Goal: Book appointment/travel/reservation

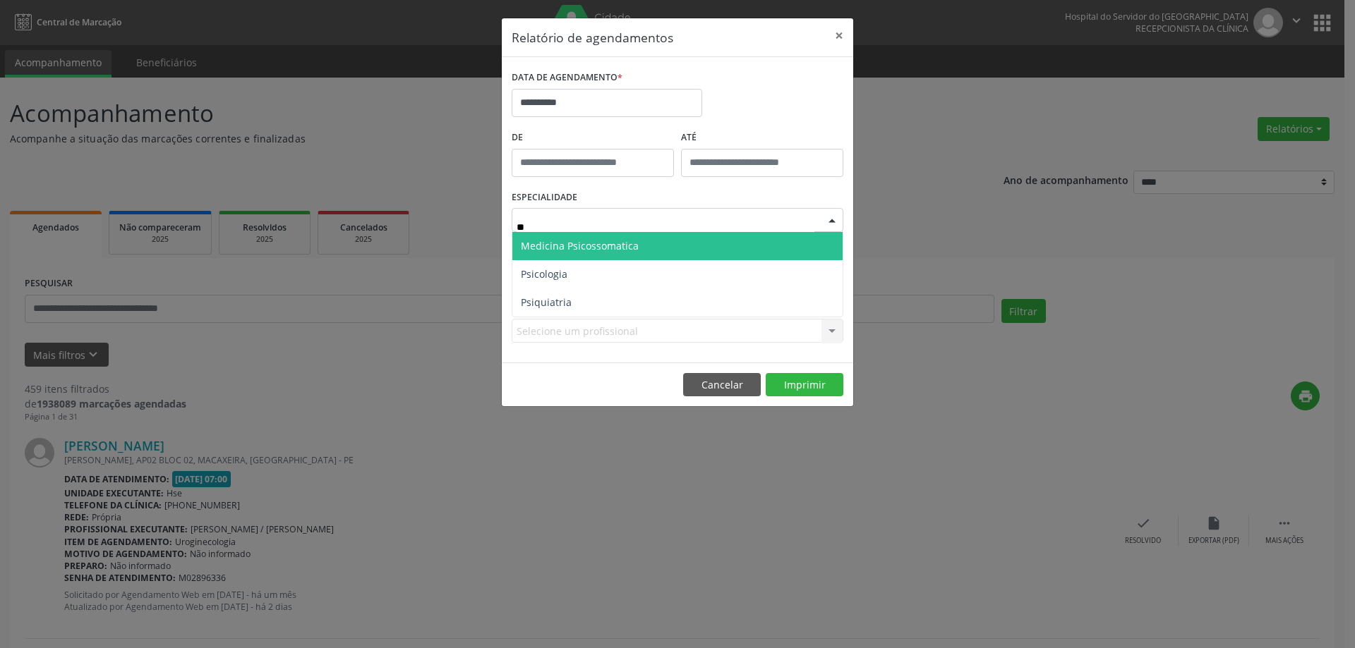
type input "***"
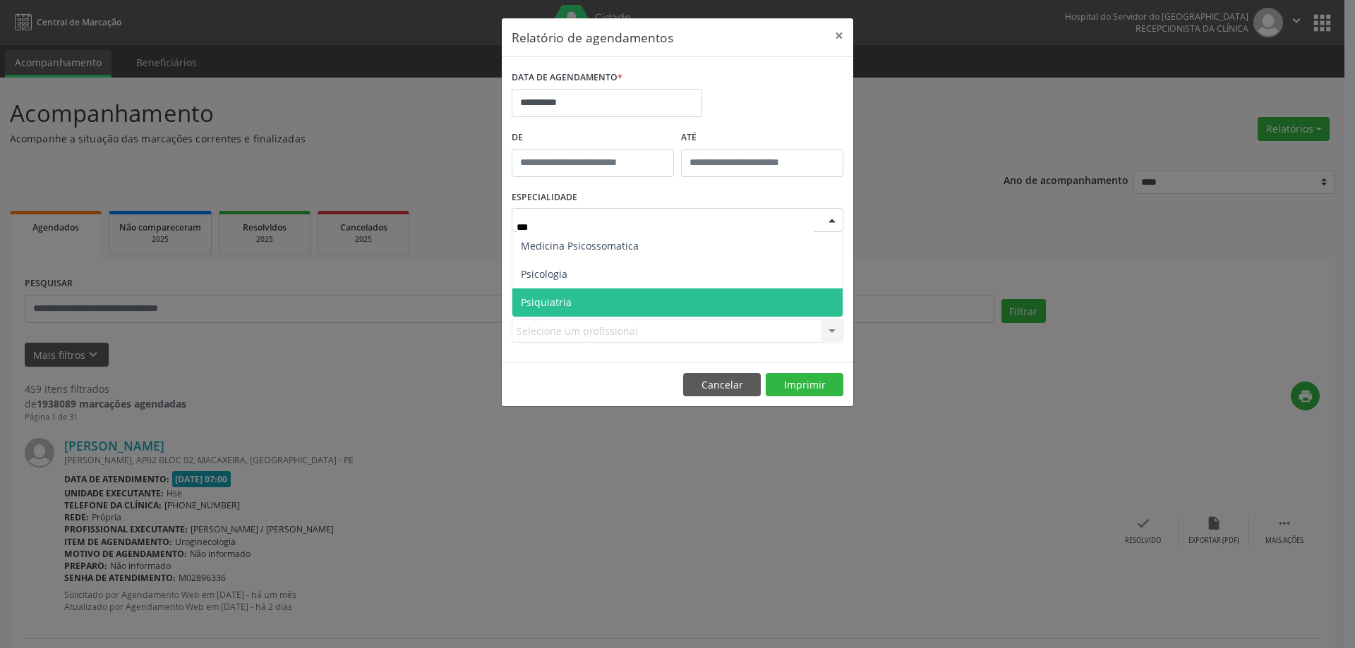
click at [611, 291] on span "Psiquiatria" at bounding box center [677, 303] width 330 height 28
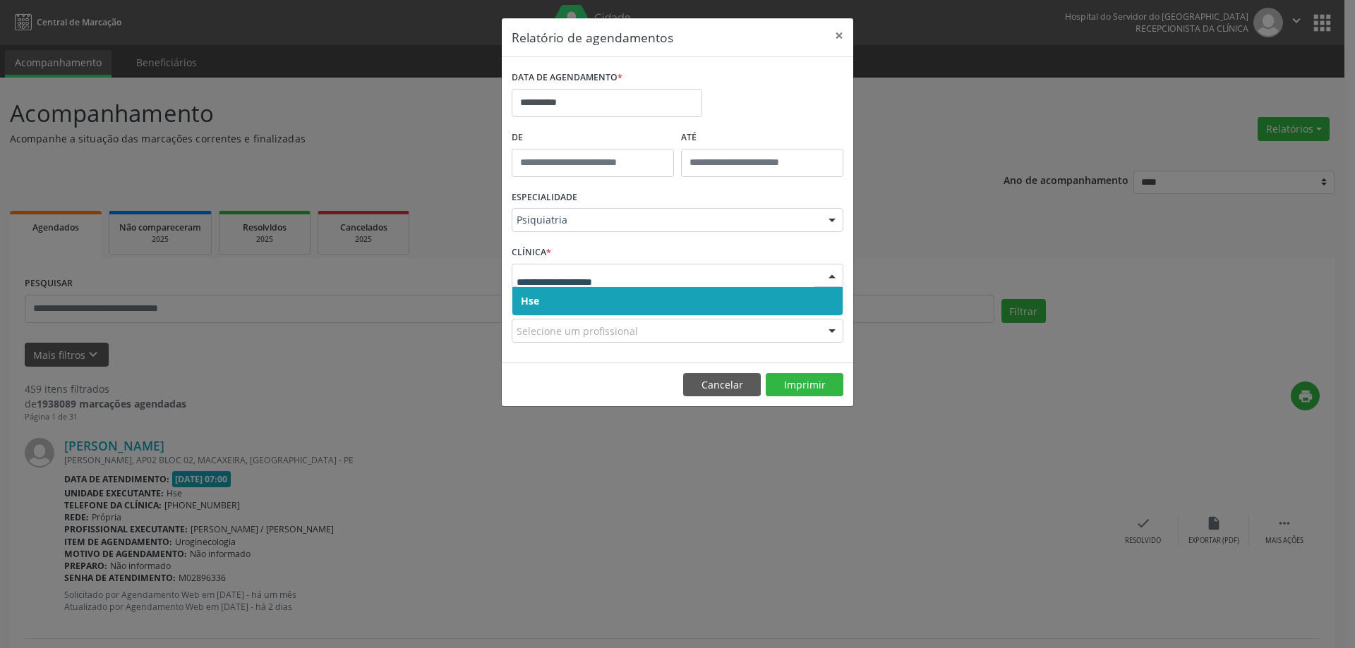
click at [617, 288] on div "Hse Nenhum resultado encontrado para: " " Não há nenhuma opção para ser exibida." at bounding box center [678, 276] width 332 height 24
click at [617, 291] on span "Hse" at bounding box center [677, 301] width 330 height 28
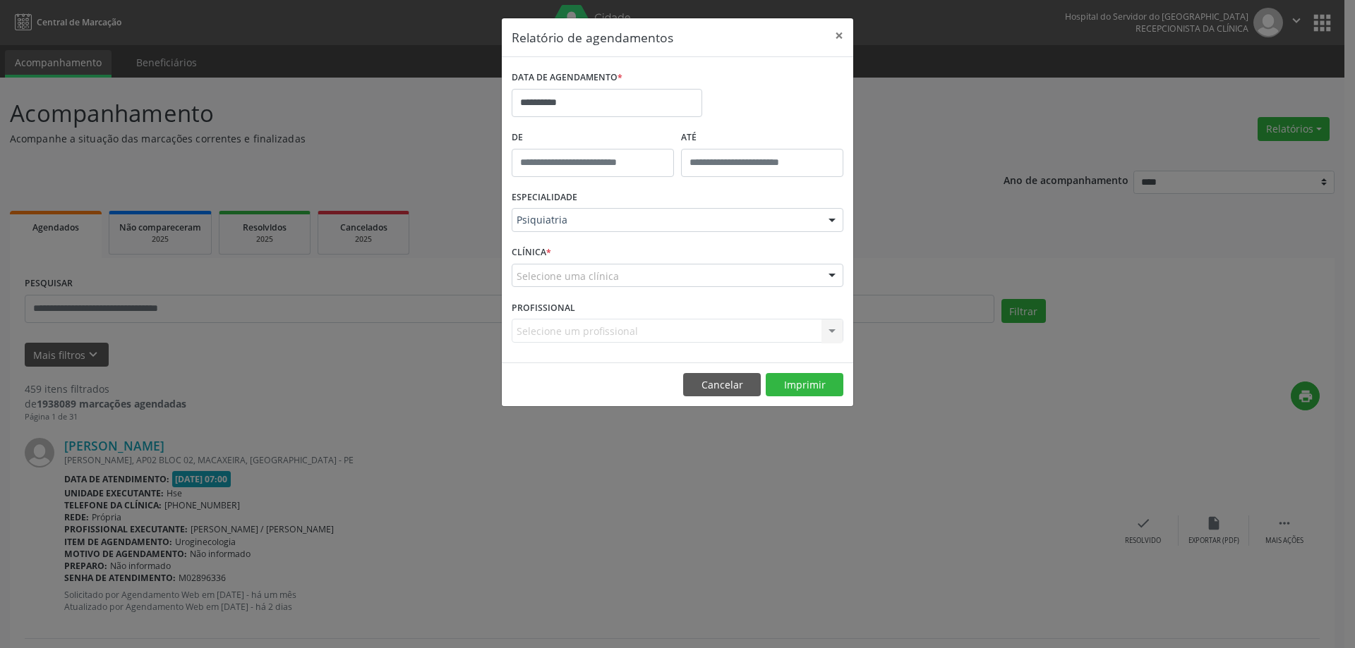
drag, startPoint x: 610, startPoint y: 265, endPoint x: 616, endPoint y: 271, distance: 8.0
click at [615, 265] on div "Selecione uma clínica" at bounding box center [678, 276] width 332 height 24
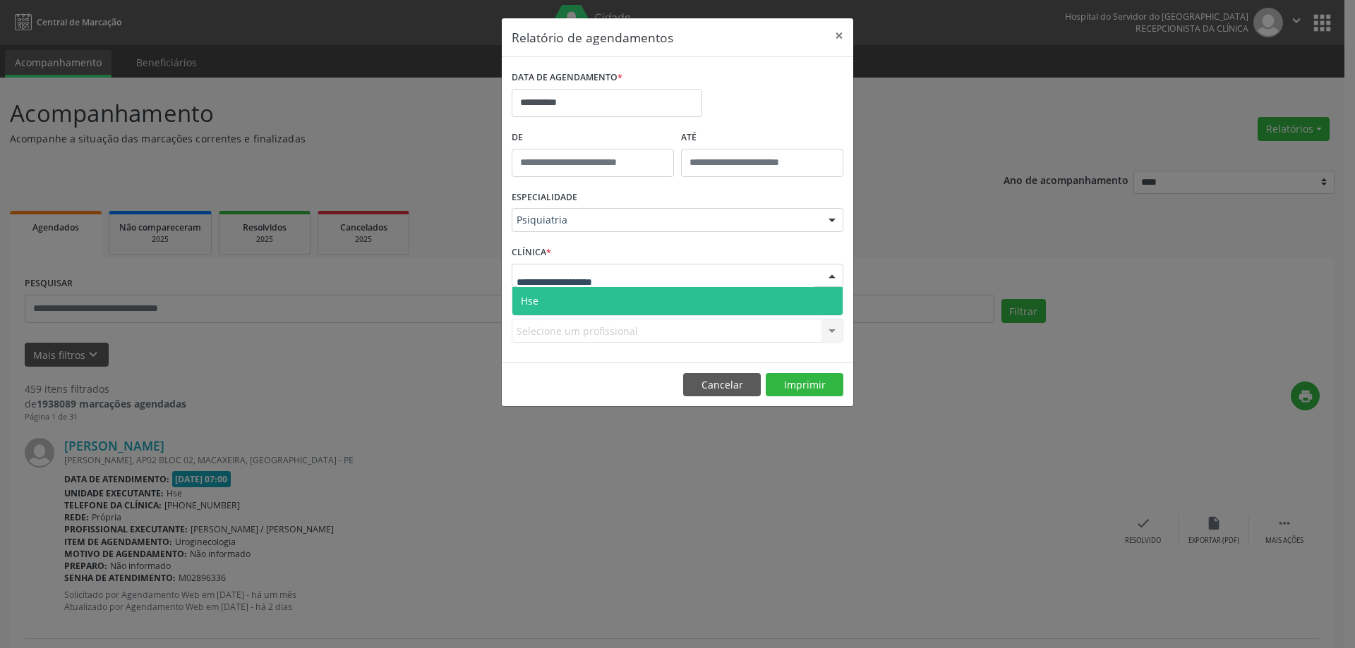
click at [627, 300] on span "Hse" at bounding box center [677, 301] width 330 height 28
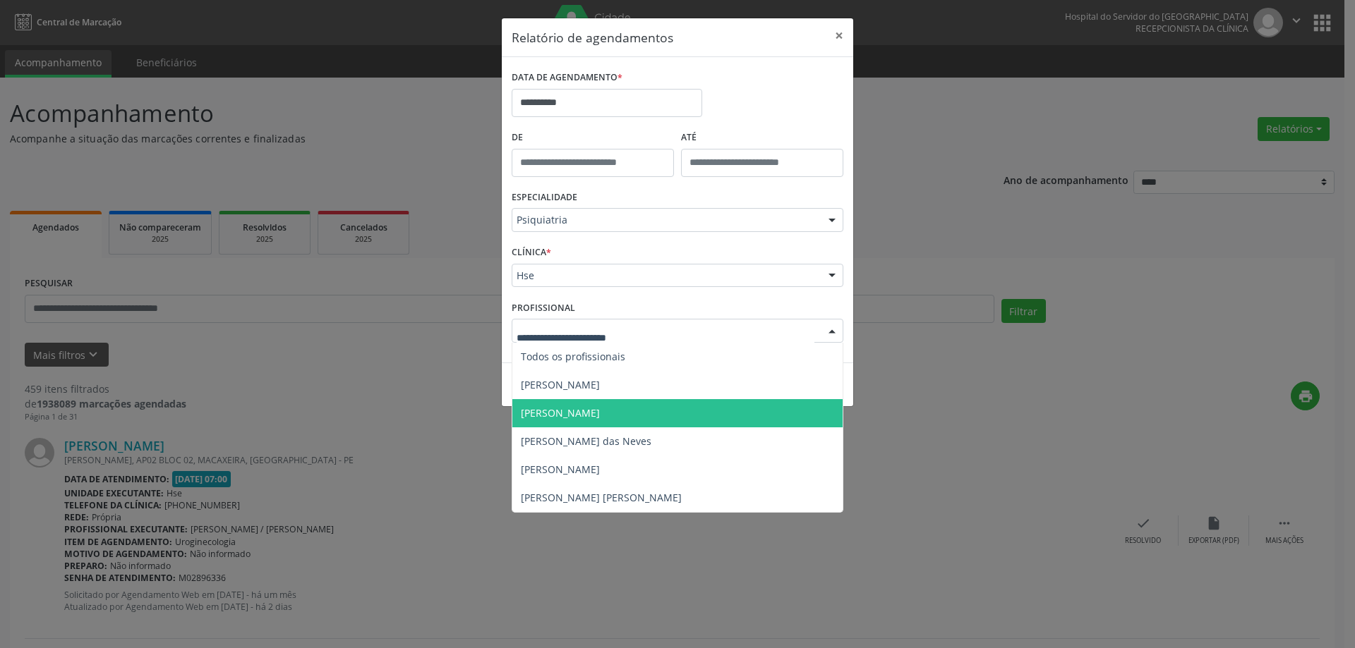
click at [612, 400] on span "[PERSON_NAME]" at bounding box center [677, 413] width 330 height 28
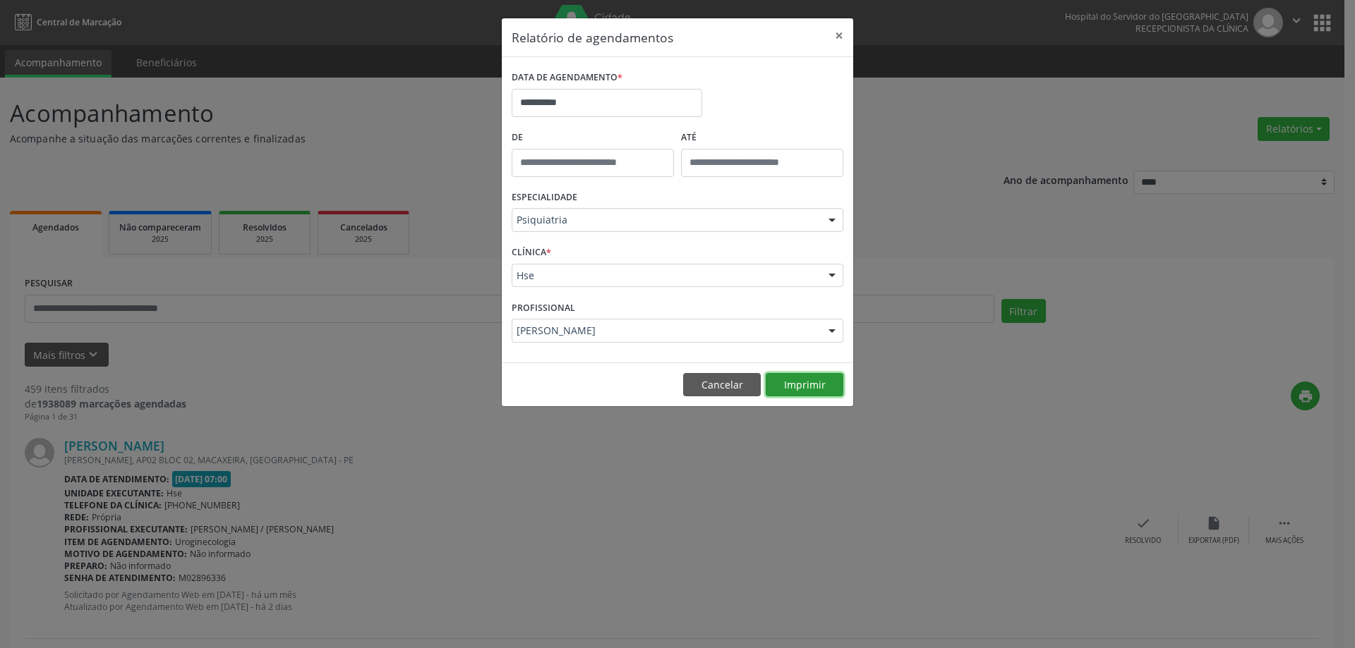
click at [782, 387] on button "Imprimir" at bounding box center [805, 385] width 78 height 24
click at [750, 384] on button "Cancelar" at bounding box center [722, 385] width 78 height 24
